Goal: Find specific page/section: Find specific page/section

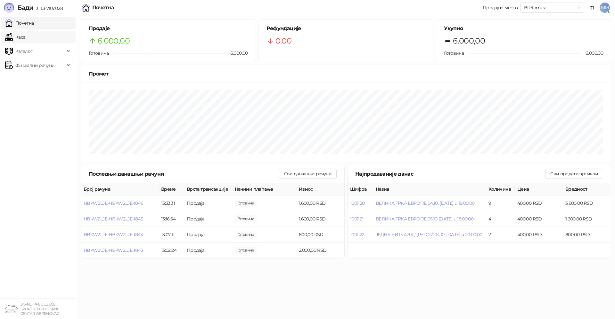
click at [23, 37] on link "Каса" at bounding box center [15, 37] width 20 height 13
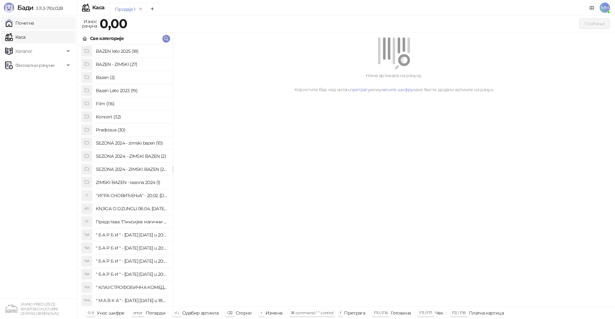
click at [32, 20] on link "Почетна" at bounding box center [19, 23] width 29 height 13
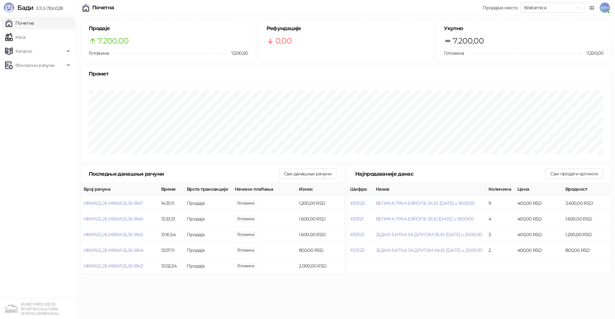
click at [451, 278] on html "[PERSON_NAME] 3.11.3-710c028 Почетна Каса Каталог Фискални рачуни JAVNO PREDUZE…" at bounding box center [307, 139] width 615 height 278
click at [25, 36] on link "Каса" at bounding box center [15, 37] width 20 height 13
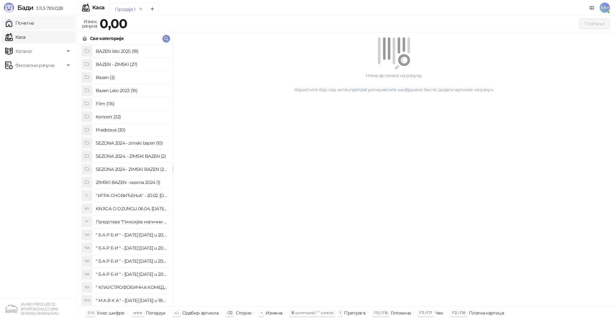
click at [24, 18] on link "Почетна" at bounding box center [19, 23] width 29 height 13
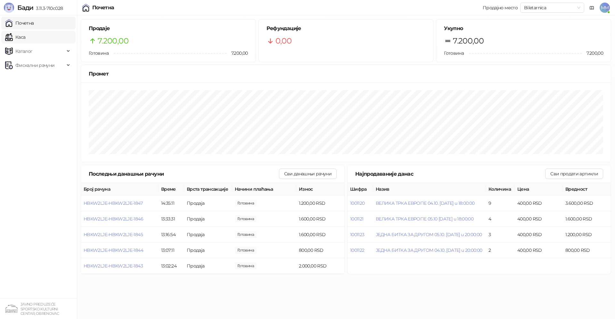
click at [24, 36] on link "Каса" at bounding box center [15, 37] width 20 height 13
